Goal: Entertainment & Leisure: Consume media (video, audio)

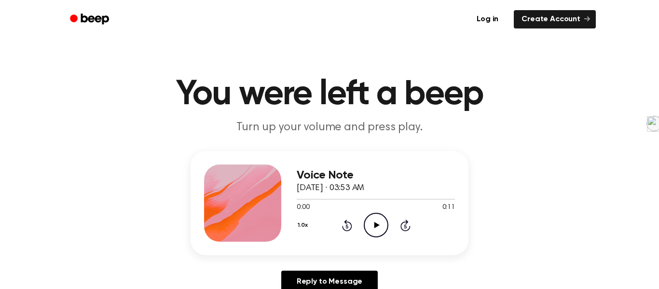
click at [385, 235] on icon "Play Audio" at bounding box center [376, 225] width 25 height 25
click at [371, 225] on icon "Play Audio" at bounding box center [376, 225] width 25 height 25
click at [367, 219] on icon "Play Audio" at bounding box center [376, 225] width 25 height 25
click at [310, 196] on div at bounding box center [376, 199] width 158 height 8
click at [302, 201] on div at bounding box center [376, 199] width 158 height 8
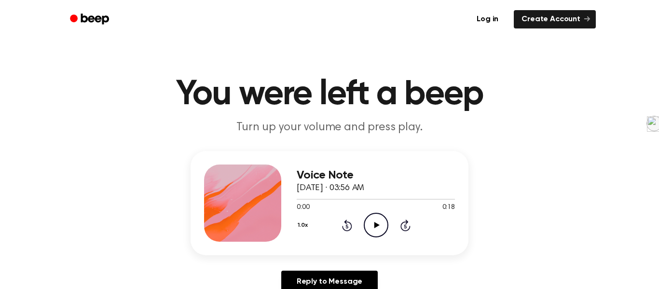
click at [374, 226] on icon at bounding box center [376, 225] width 5 height 6
click at [380, 224] on icon "Play Audio" at bounding box center [376, 225] width 25 height 25
click at [369, 228] on icon "Play Audio" at bounding box center [376, 225] width 25 height 25
click at [378, 217] on icon "Play Audio" at bounding box center [376, 225] width 25 height 25
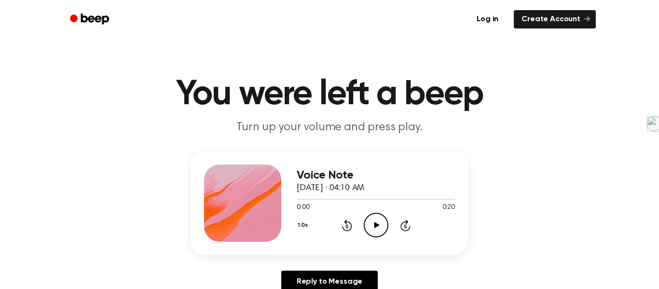
click at [379, 234] on icon "Play Audio" at bounding box center [376, 225] width 25 height 25
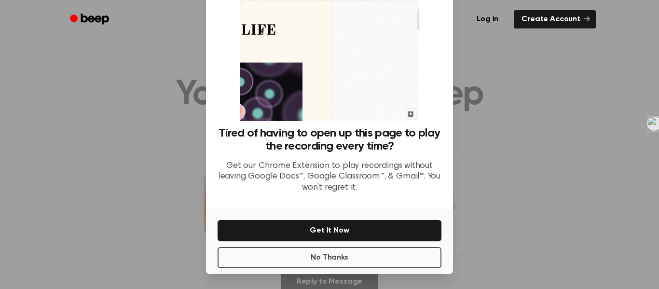
scroll to position [62, 0]
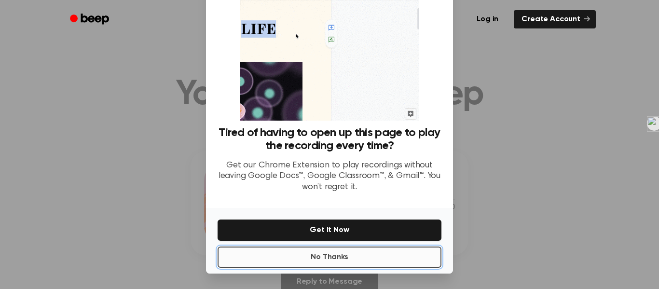
click at [380, 252] on button "No Thanks" at bounding box center [329, 256] width 224 height 21
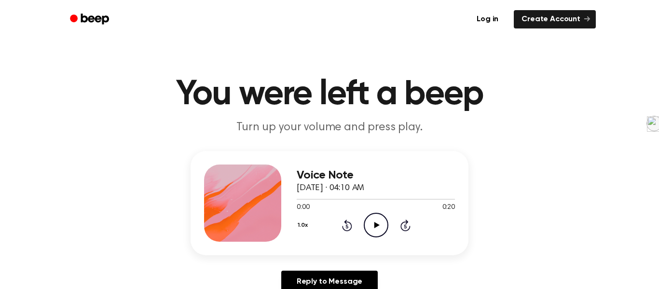
click at [373, 229] on icon "Play Audio" at bounding box center [376, 225] width 25 height 25
click at [310, 203] on div "0:09 0:20" at bounding box center [376, 208] width 158 height 10
click at [305, 200] on div at bounding box center [376, 199] width 158 height 8
